Goal: Information Seeking & Learning: Learn about a topic

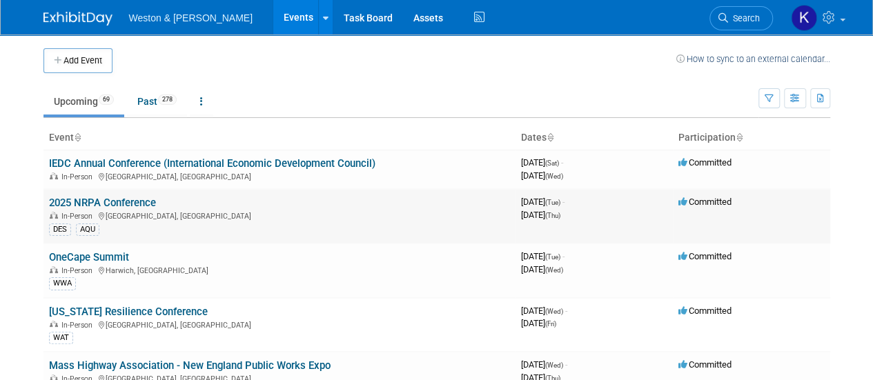
click at [131, 194] on td "2025 NRPA Conference In-Person Orlando, FL DES AQU" at bounding box center [279, 216] width 472 height 54
click at [94, 206] on link "2025 NRPA Conference" at bounding box center [102, 203] width 107 height 12
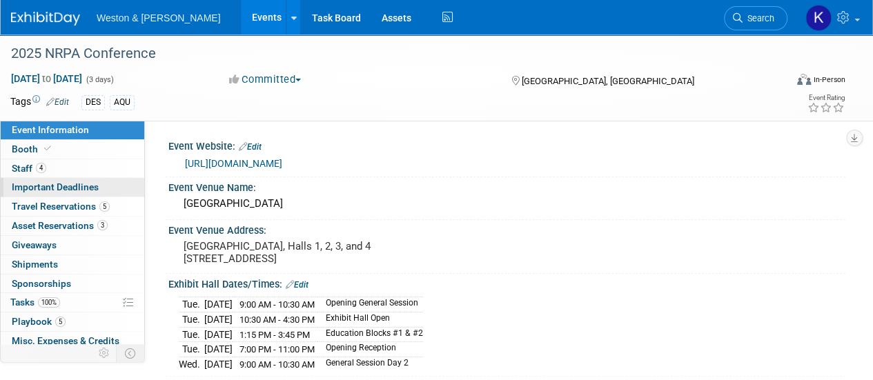
click at [79, 187] on span "Important Deadlines" at bounding box center [55, 186] width 87 height 11
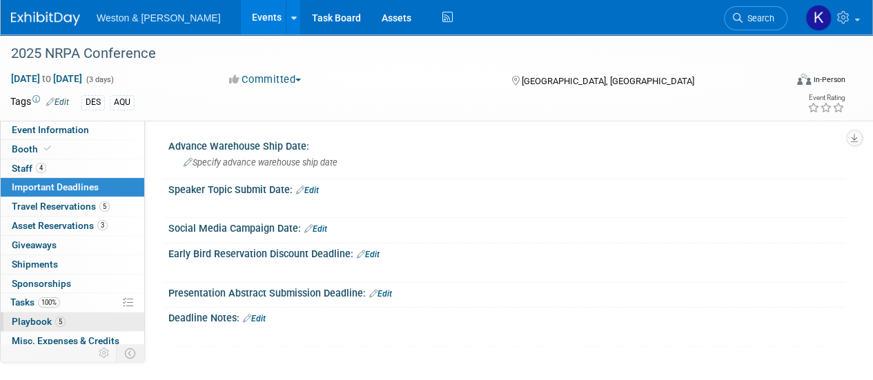
click at [32, 322] on span "Playbook 5" at bounding box center [39, 321] width 54 height 11
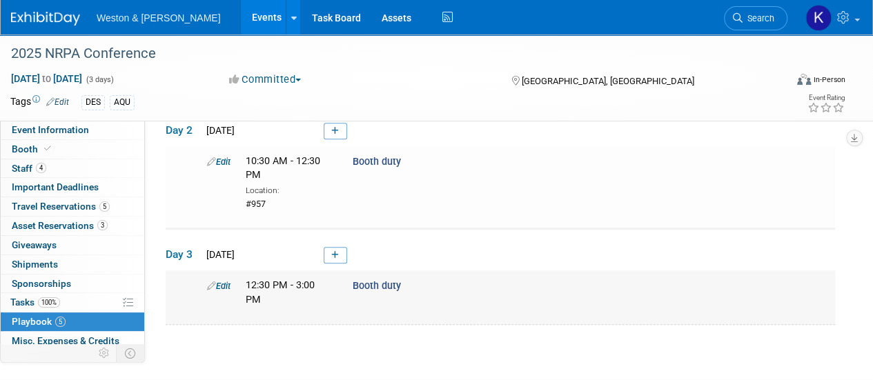
scroll to position [409, 0]
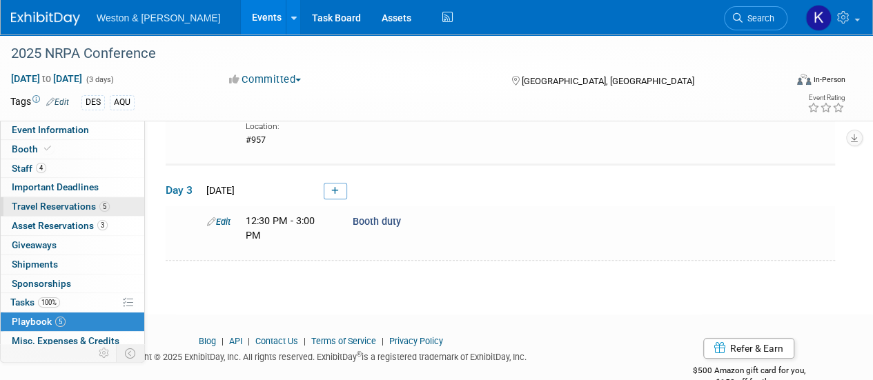
click at [94, 206] on span "Travel Reservations 5" at bounding box center [61, 206] width 98 height 11
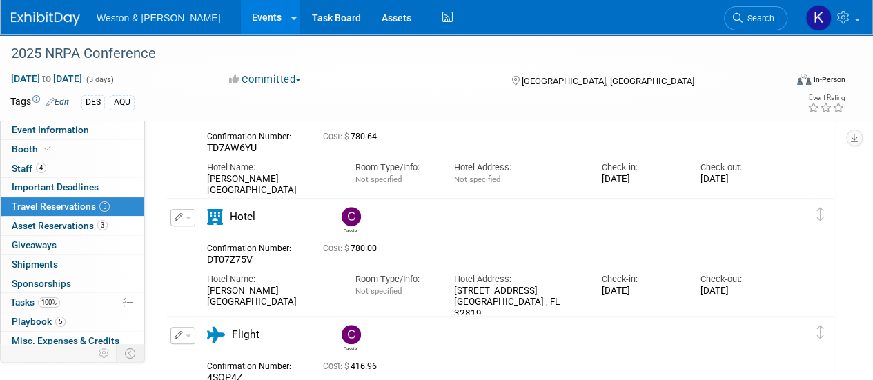
scroll to position [414, 0]
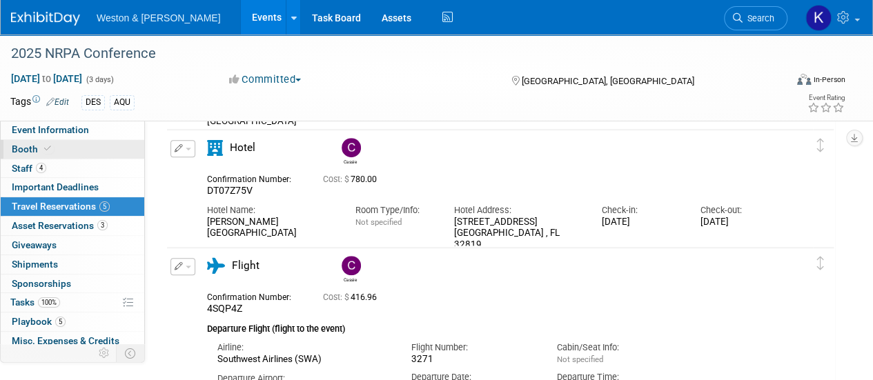
click at [21, 145] on span "Booth" at bounding box center [33, 148] width 42 height 11
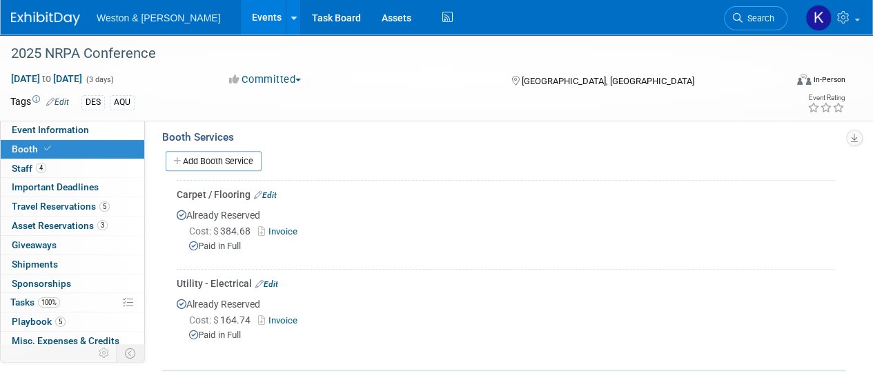
scroll to position [276, 0]
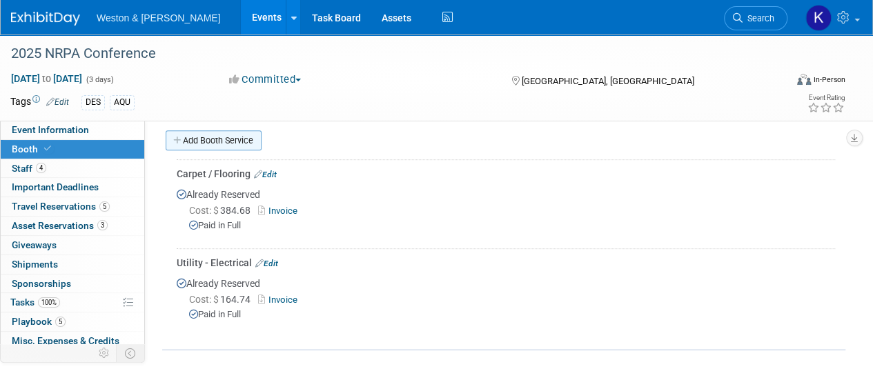
click at [227, 135] on link "Add Booth Service" at bounding box center [214, 140] width 96 height 20
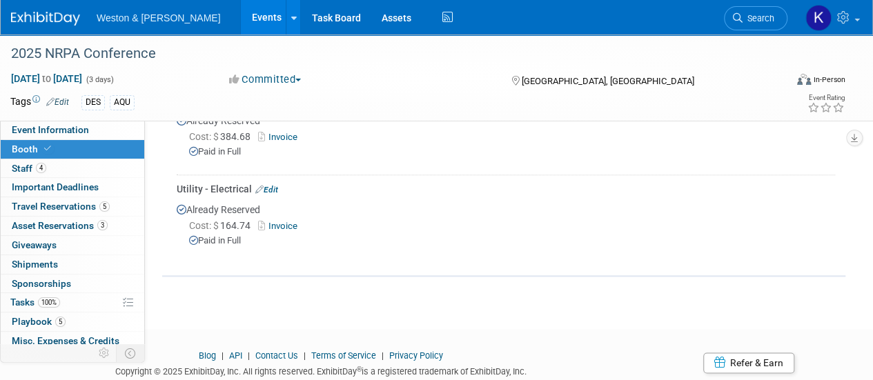
scroll to position [759, 0]
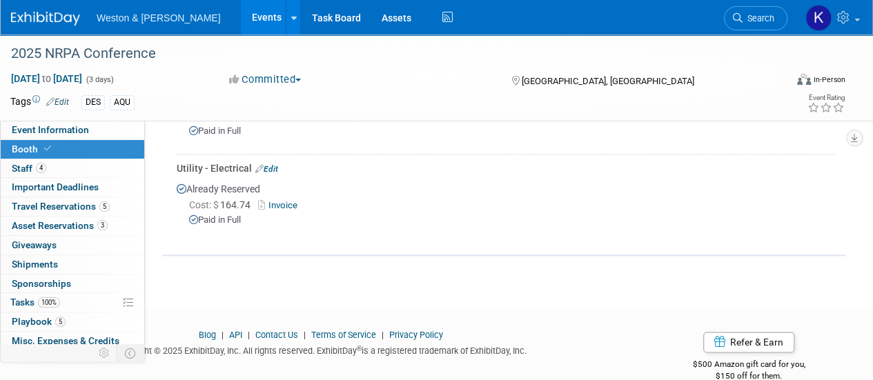
click at [272, 200] on link "Invoice" at bounding box center [280, 205] width 45 height 10
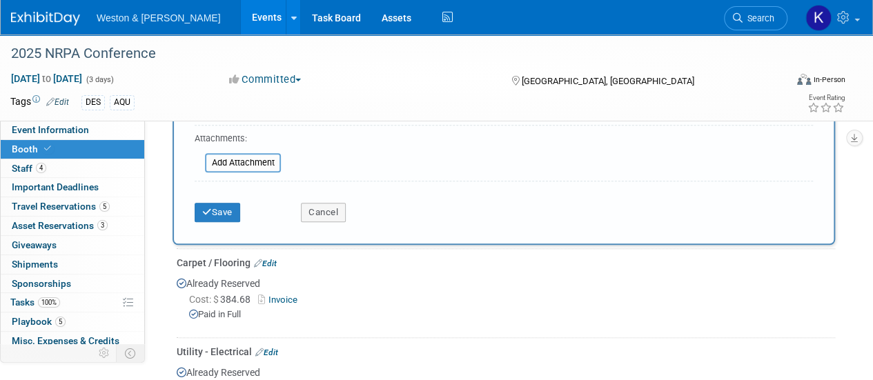
scroll to position [571, 0]
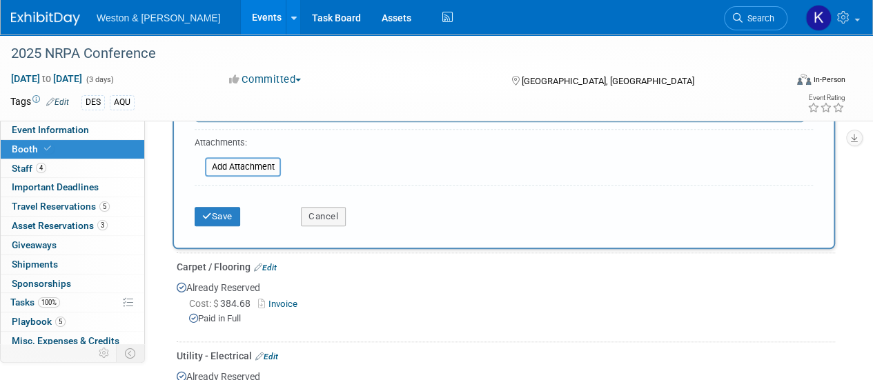
click at [279, 299] on link "Invoice" at bounding box center [280, 304] width 45 height 10
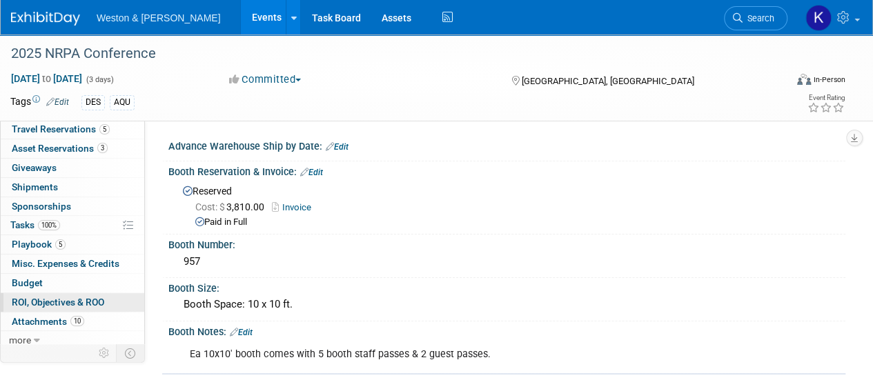
scroll to position [80, 0]
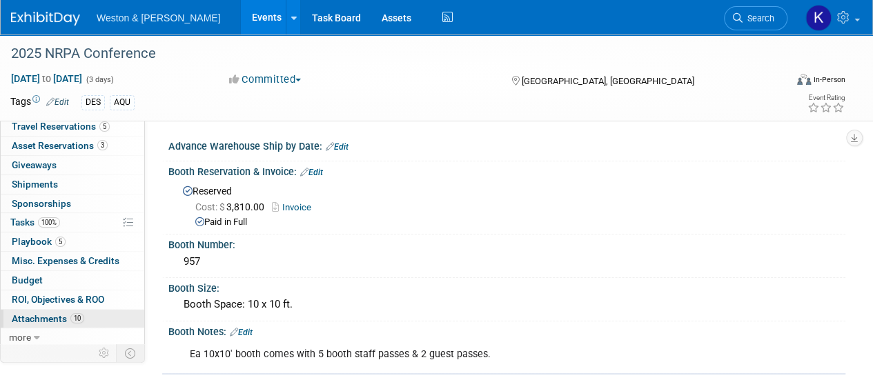
click at [56, 314] on span "Attachments 10" at bounding box center [48, 318] width 72 height 11
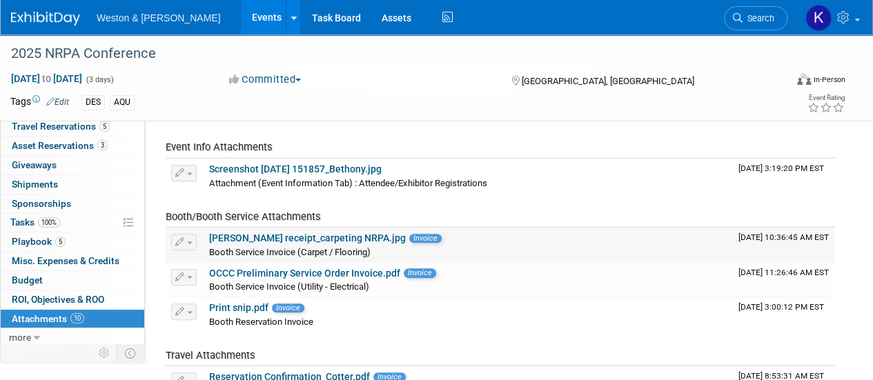
scroll to position [276, 0]
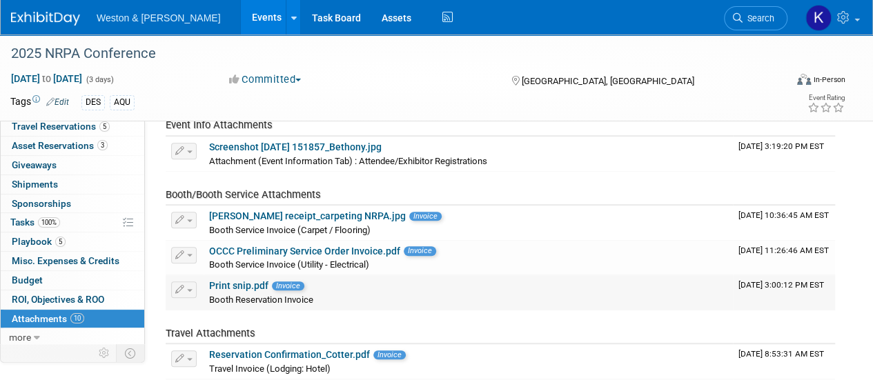
click at [224, 283] on link "Print snip.pdf" at bounding box center [238, 285] width 59 height 11
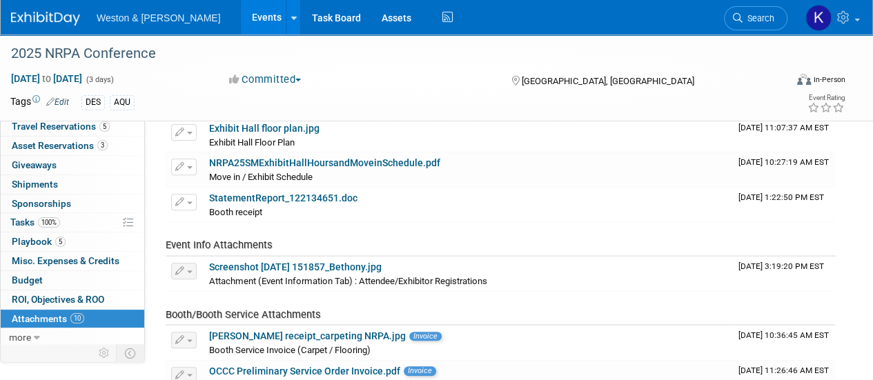
scroll to position [138, 0]
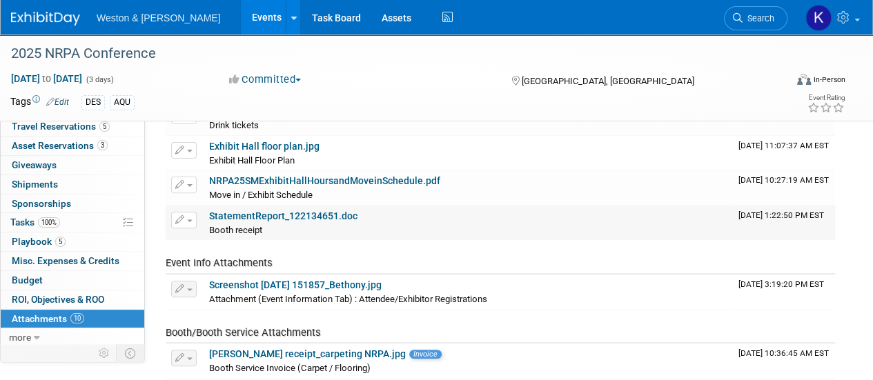
click at [266, 212] on link "StatementReport_122134651.doc" at bounding box center [283, 215] width 148 height 11
click at [317, 215] on link "StatementReport_122134651.doc" at bounding box center [283, 215] width 148 height 11
click at [334, 212] on link "StatementReport_122134651.doc" at bounding box center [283, 215] width 148 height 11
click at [229, 215] on link "StatementReport_122134651.doc" at bounding box center [283, 215] width 148 height 11
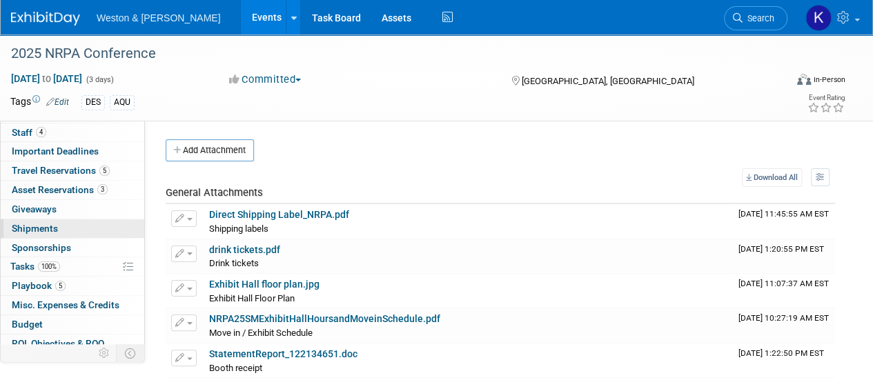
scroll to position [0, 0]
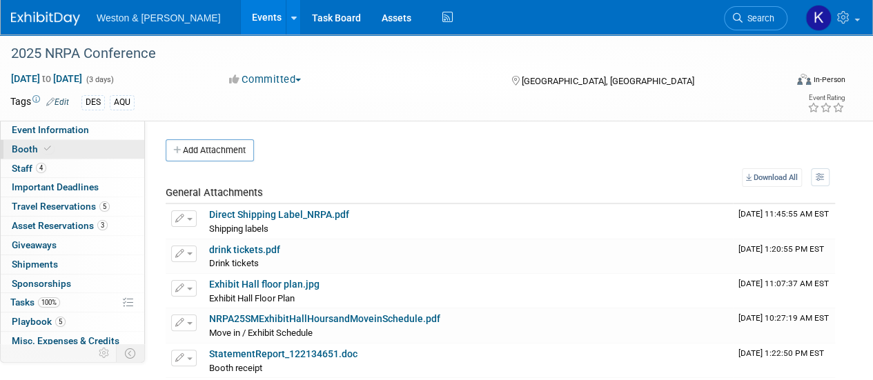
click at [26, 149] on span "Booth" at bounding box center [33, 148] width 42 height 11
